Goal: Find specific page/section: Find specific page/section

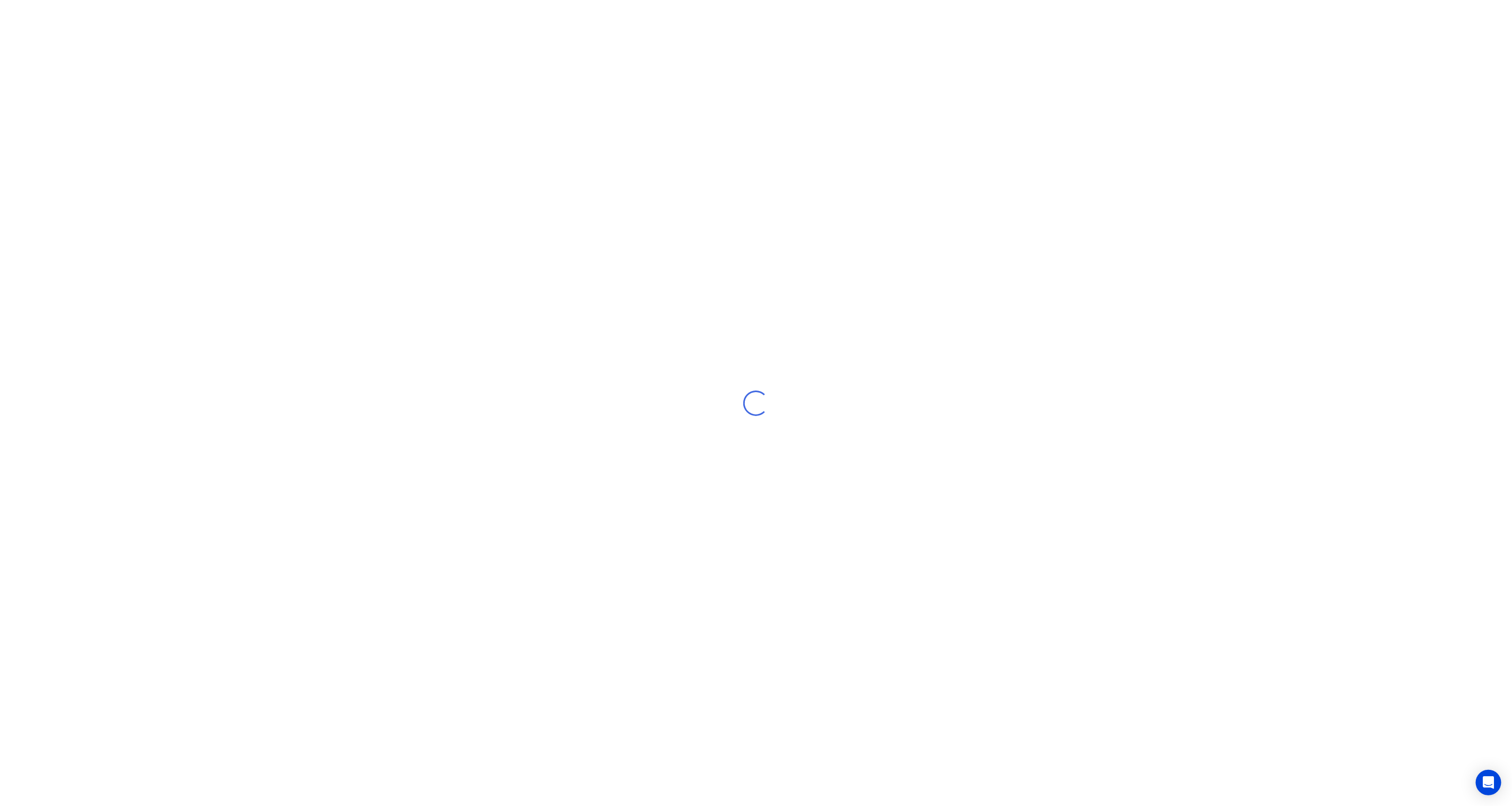
select select "NZ"
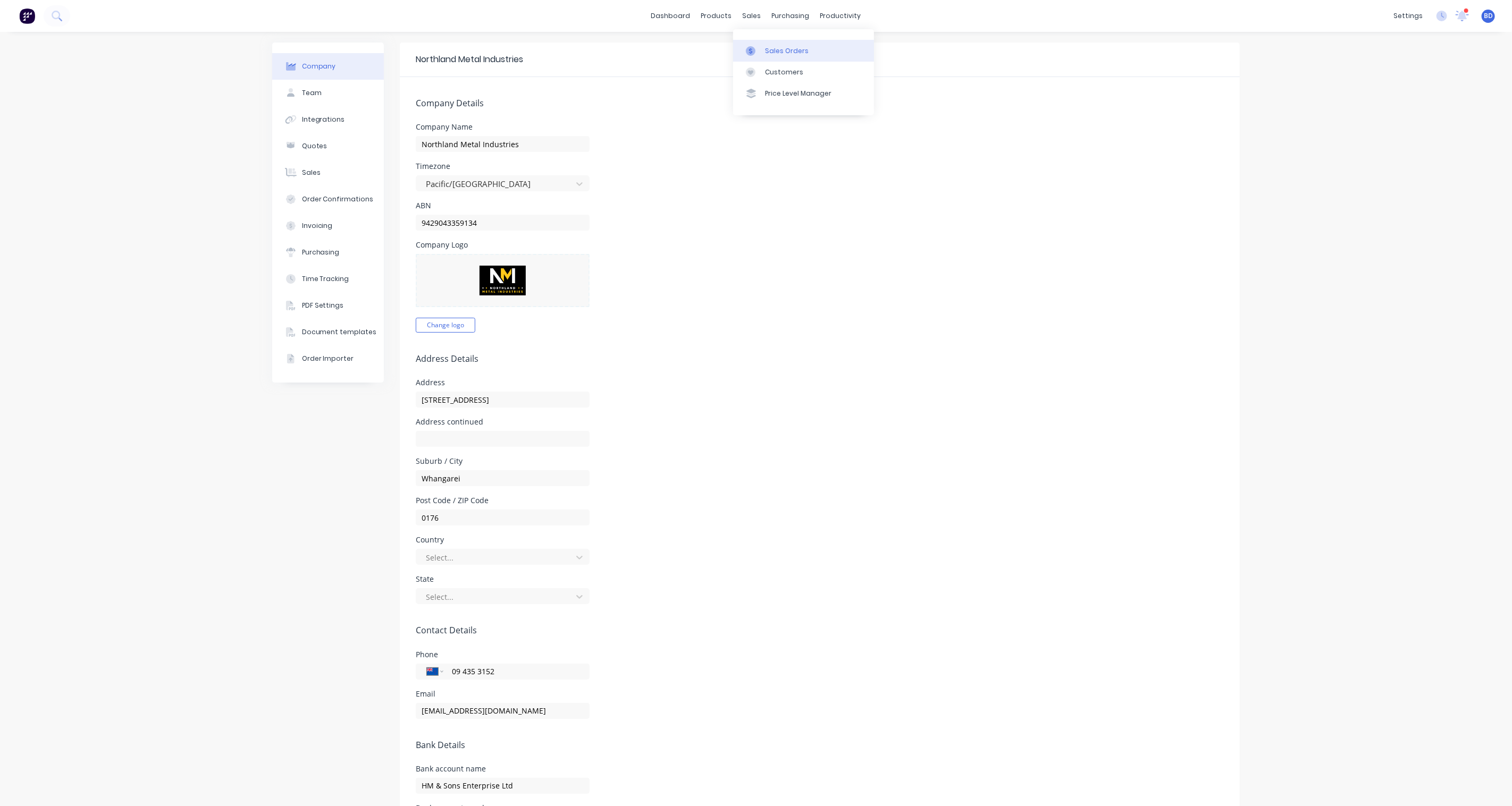
click at [773, 49] on div "Sales Orders" at bounding box center [787, 51] width 43 height 9
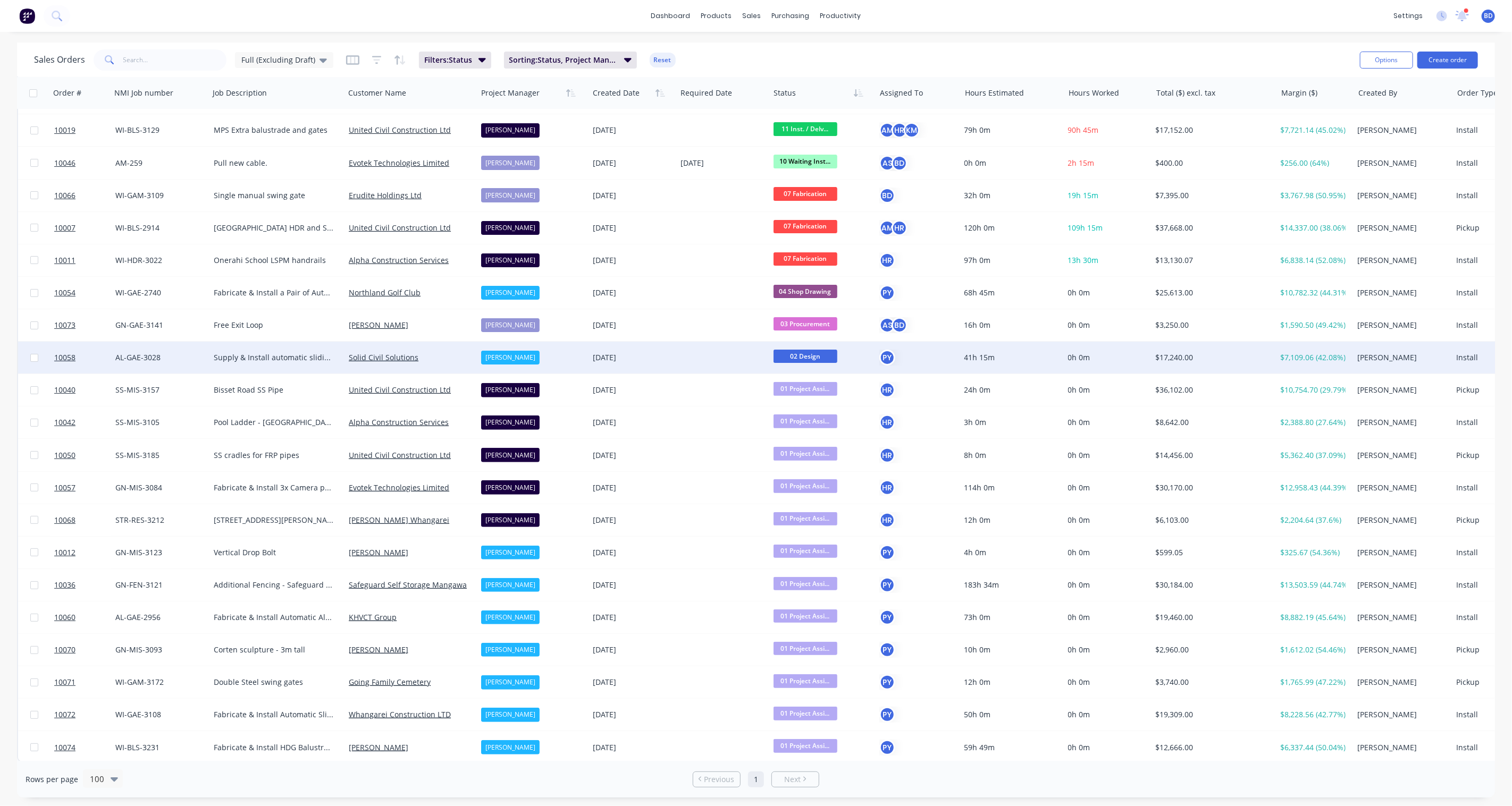
scroll to position [132, 0]
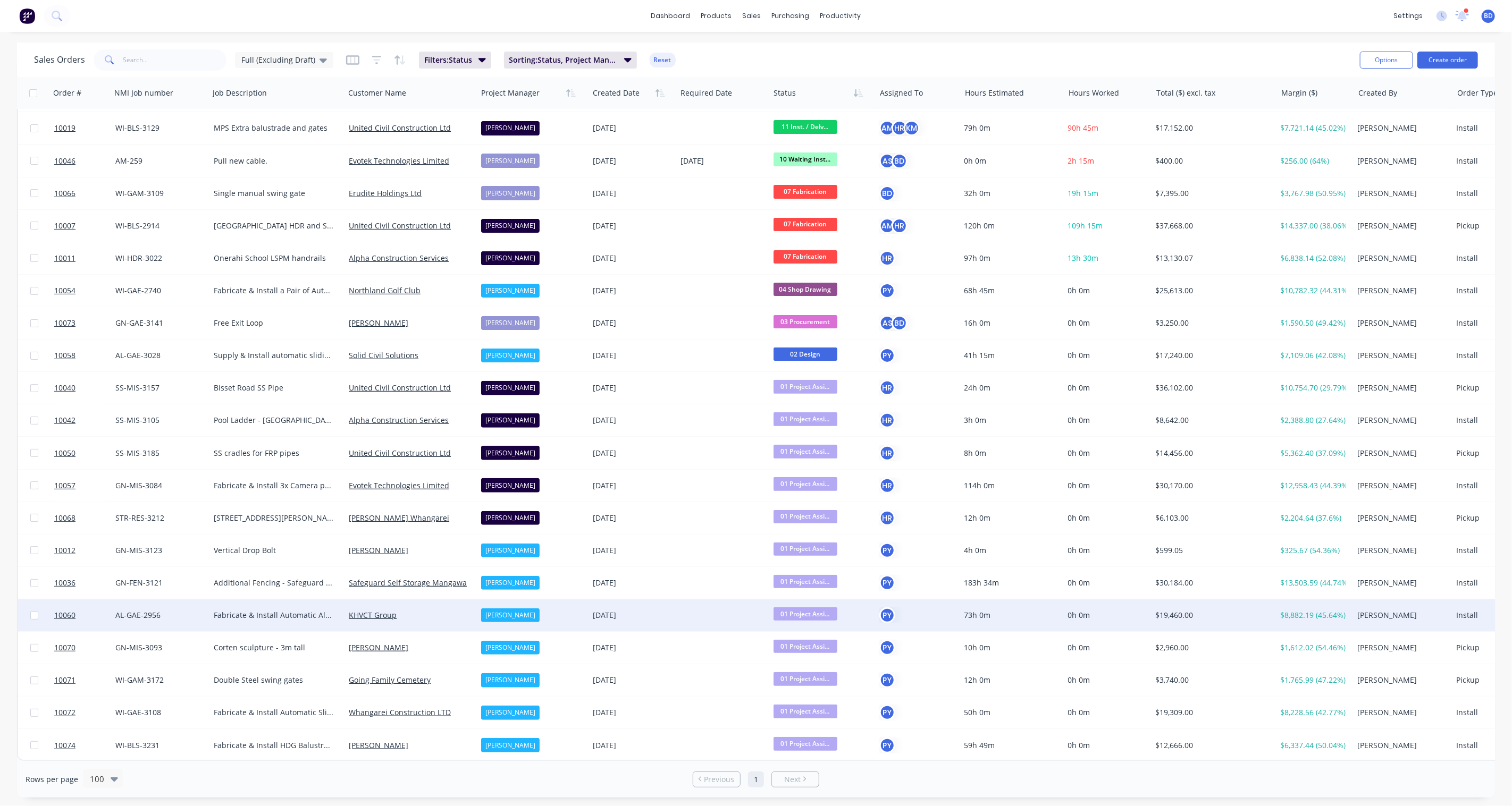
click at [806, 612] on span "01 Project Assi..." at bounding box center [805, 614] width 64 height 13
click at [808, 679] on span "02 Design" at bounding box center [795, 682] width 35 height 10
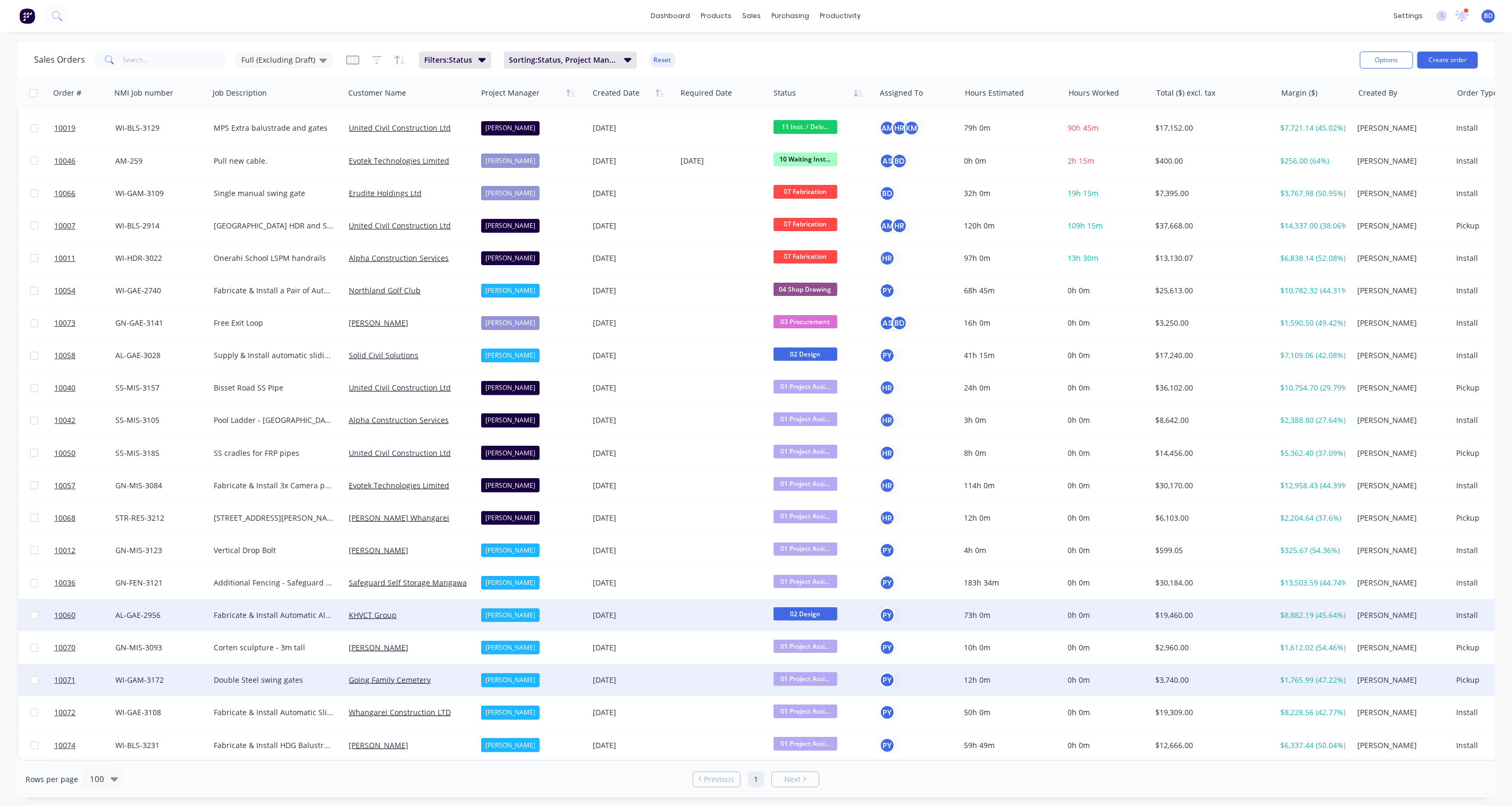
click at [811, 673] on span "01 Project Assi..." at bounding box center [805, 679] width 64 height 13
click at [829, 585] on span "04 Shop Drawing" at bounding box center [807, 590] width 60 height 10
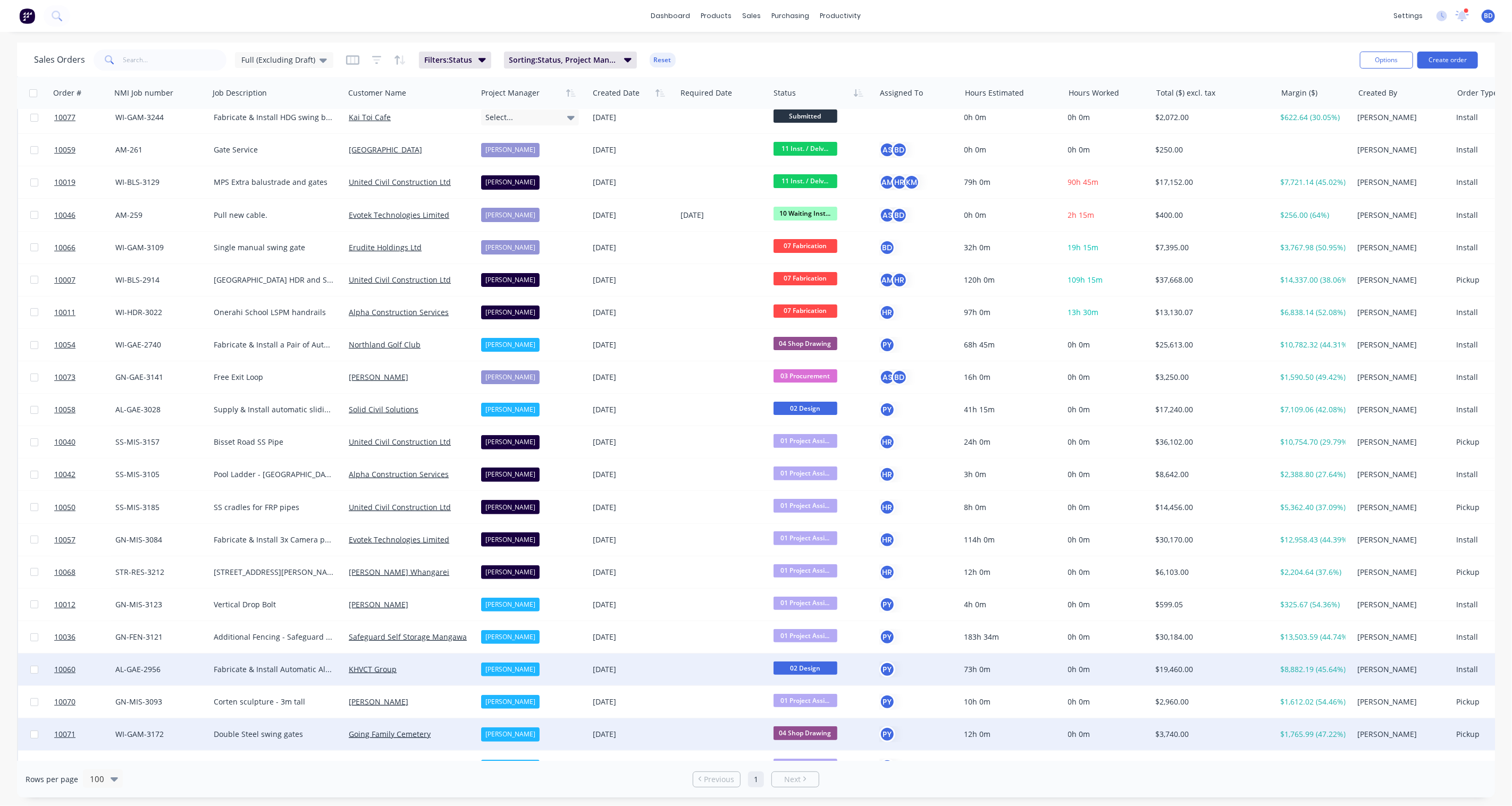
scroll to position [0, 0]
